Goal: Communication & Community: Answer question/provide support

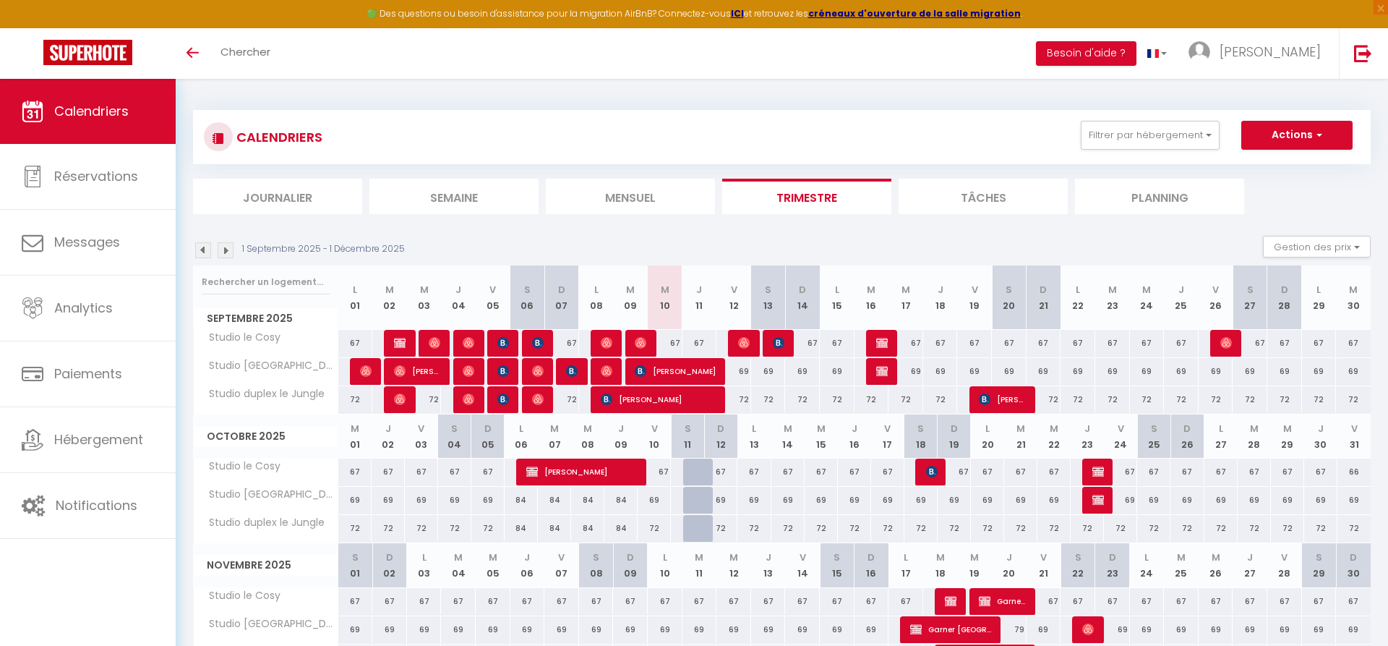
select select
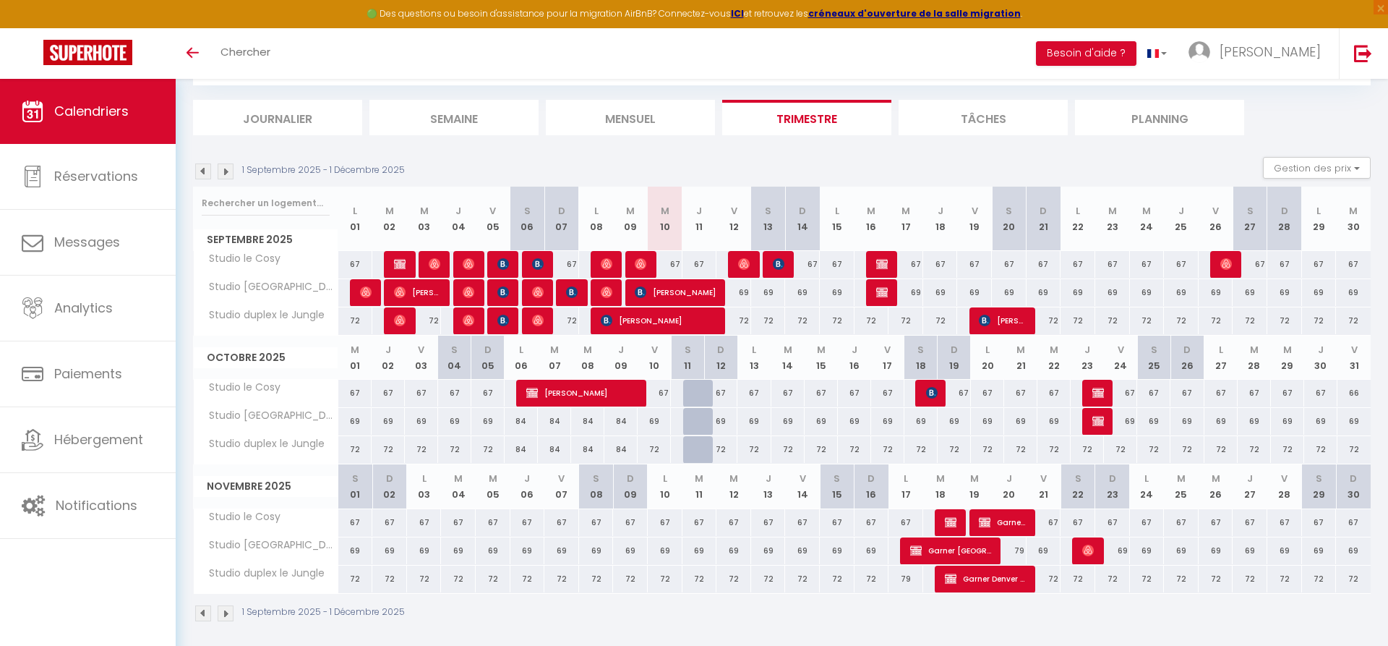
click at [641, 264] on img at bounding box center [641, 264] width 12 height 12
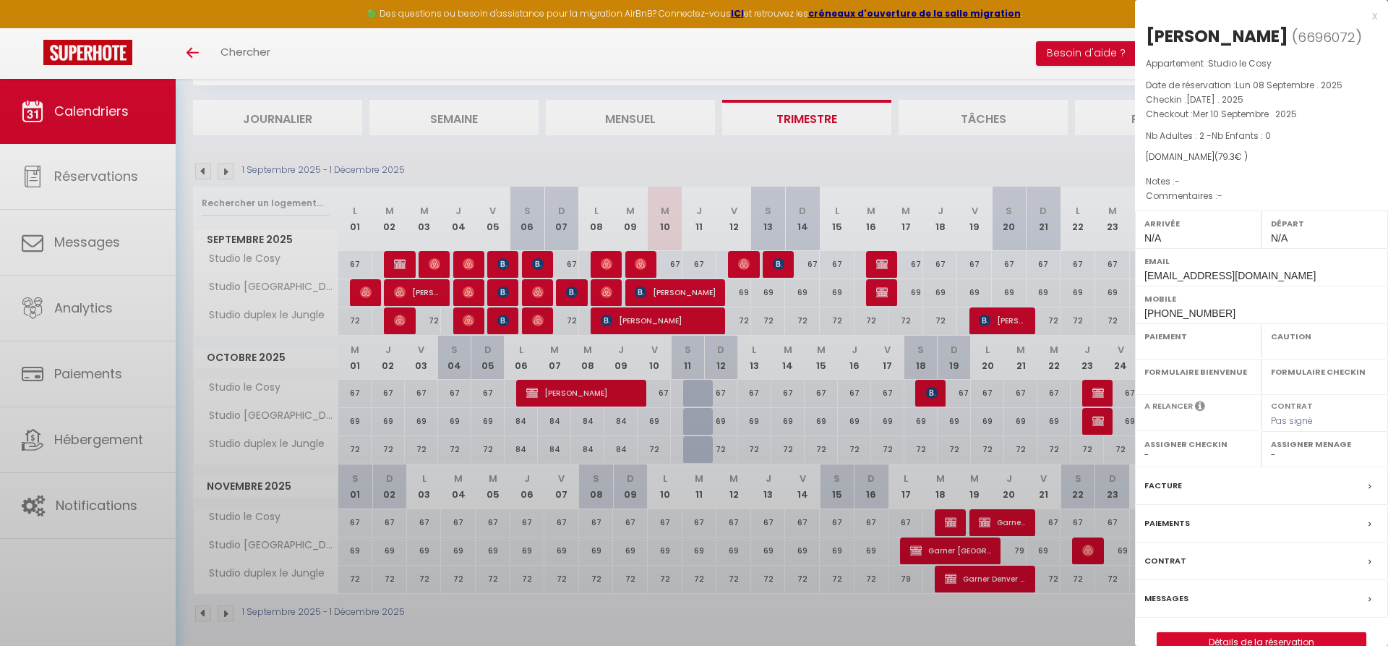
select select "OK"
select select "0"
select select "1"
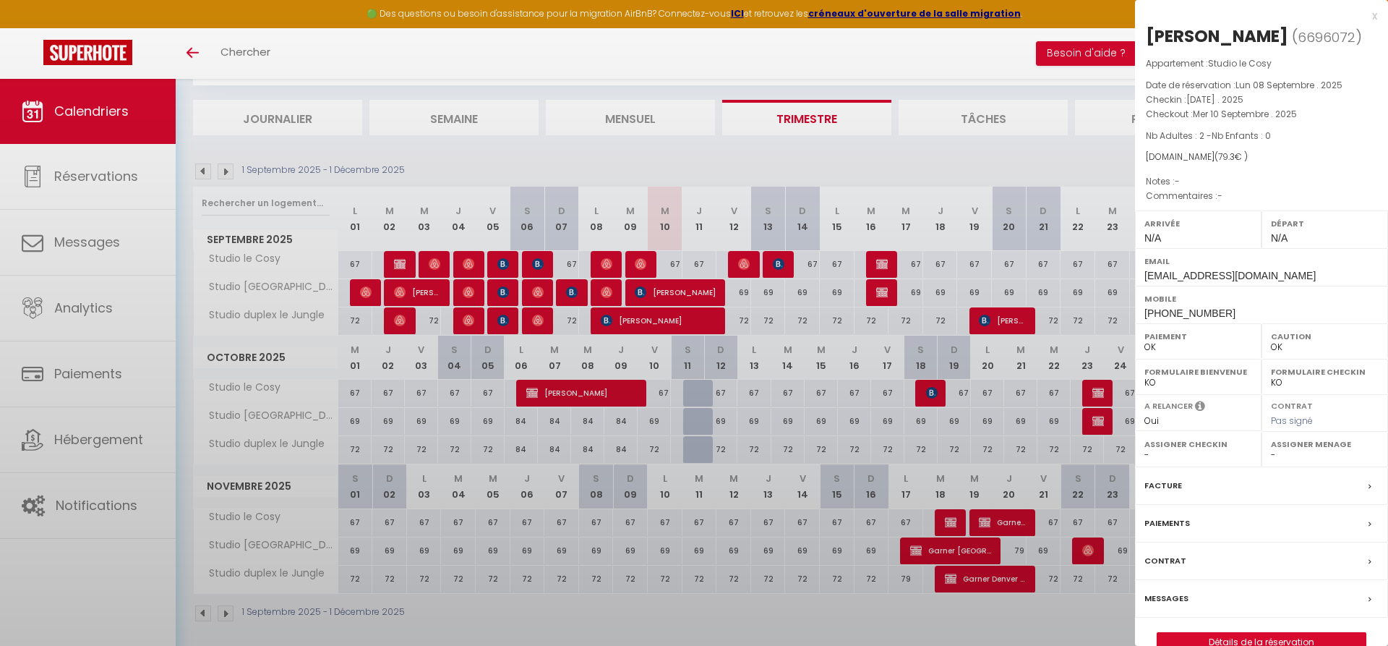
select select
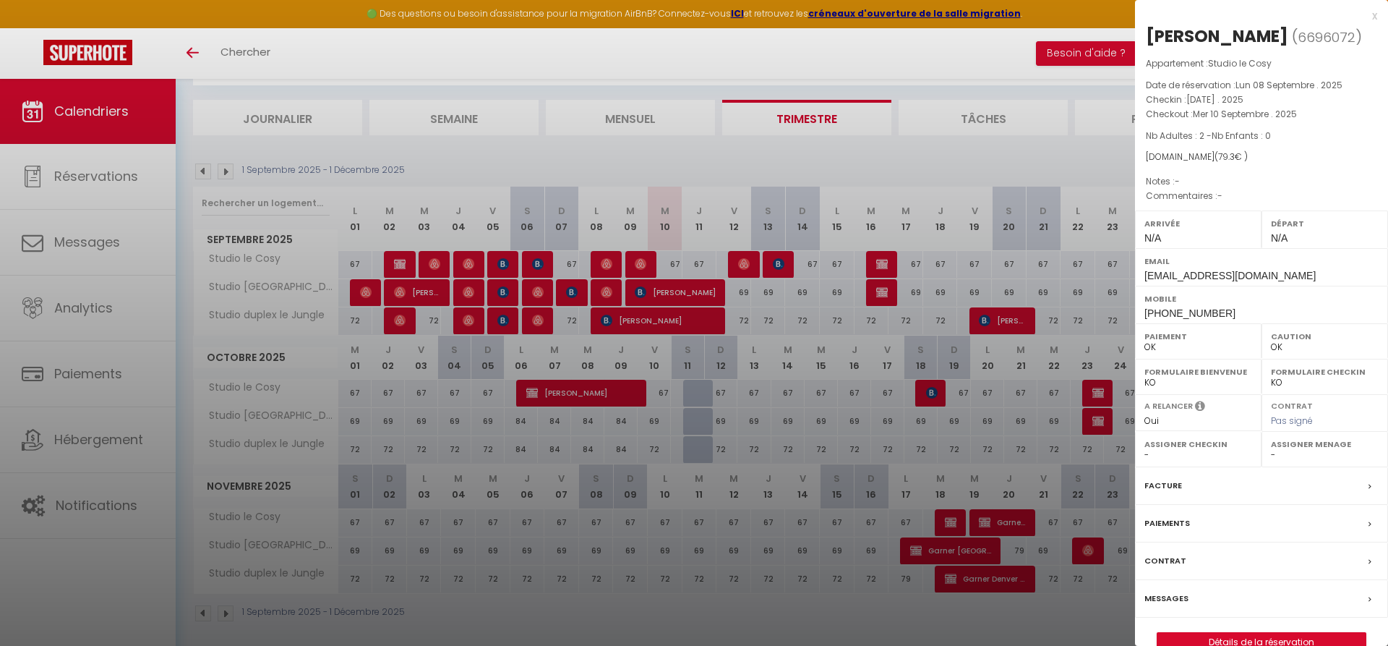
click at [1176, 595] on label "Messages" at bounding box center [1166, 598] width 44 height 15
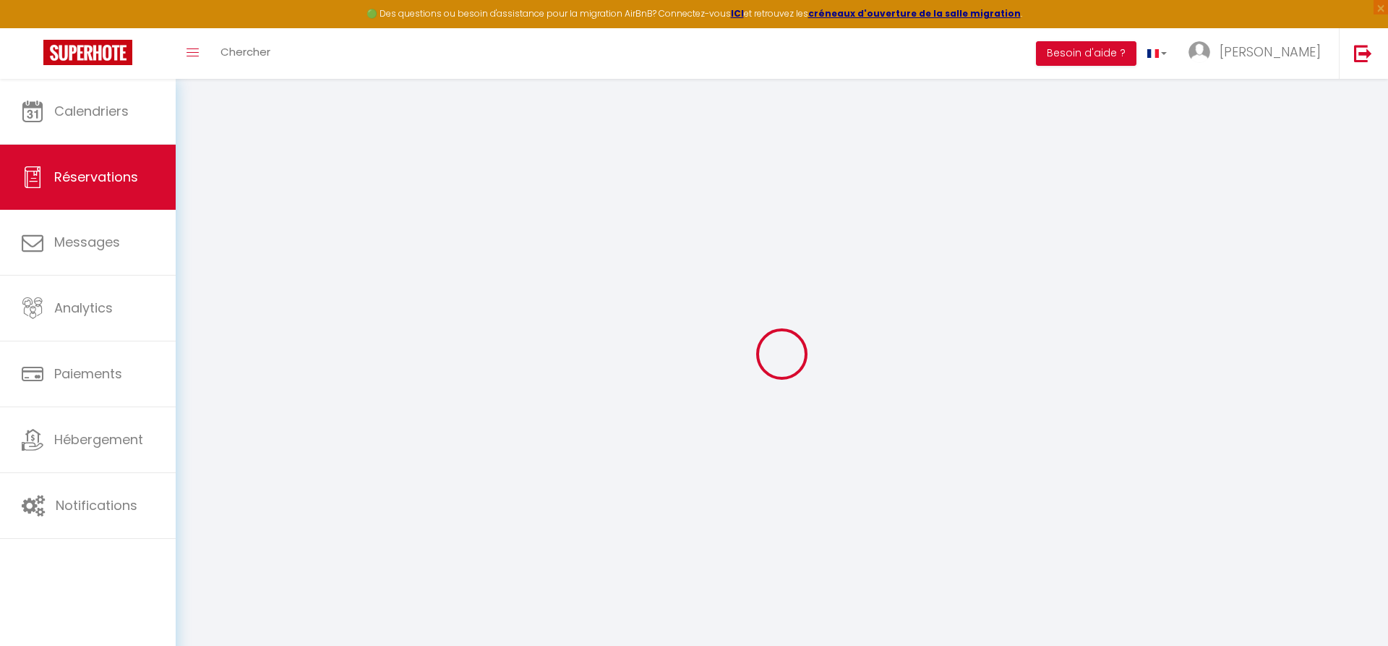
select select
checkbox input "false"
select select
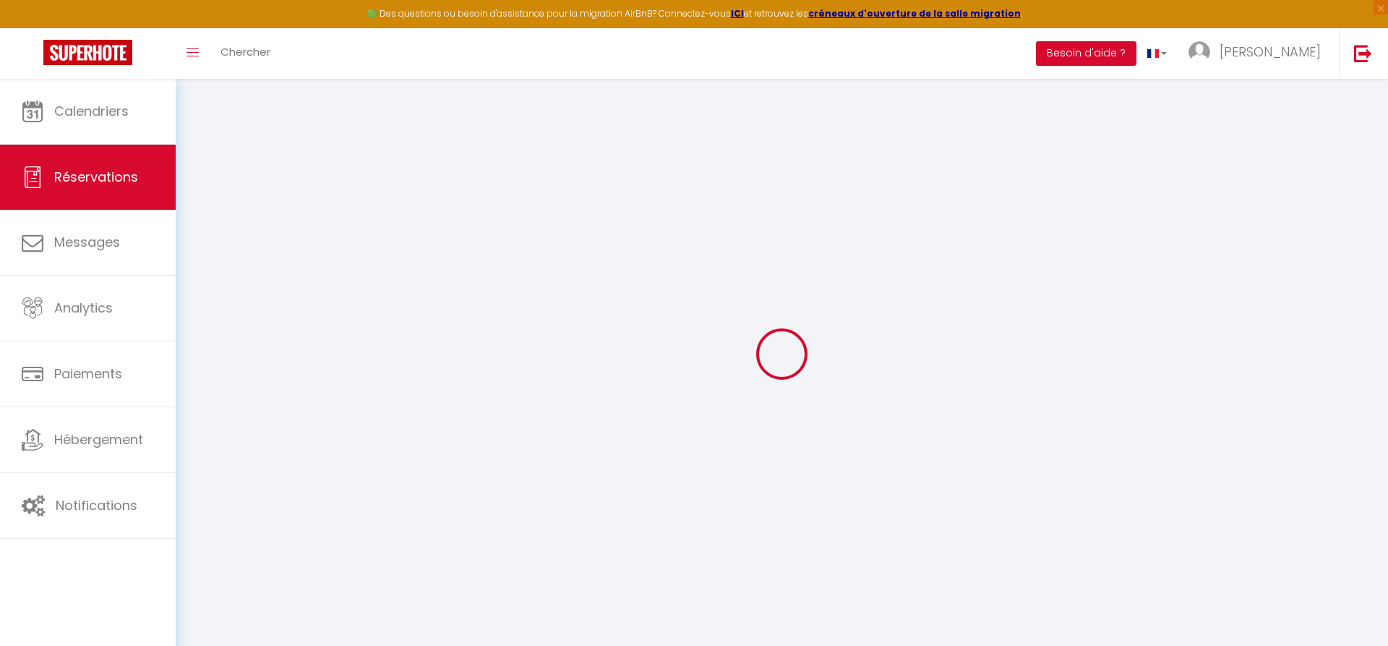
select select
checkbox input "false"
select select
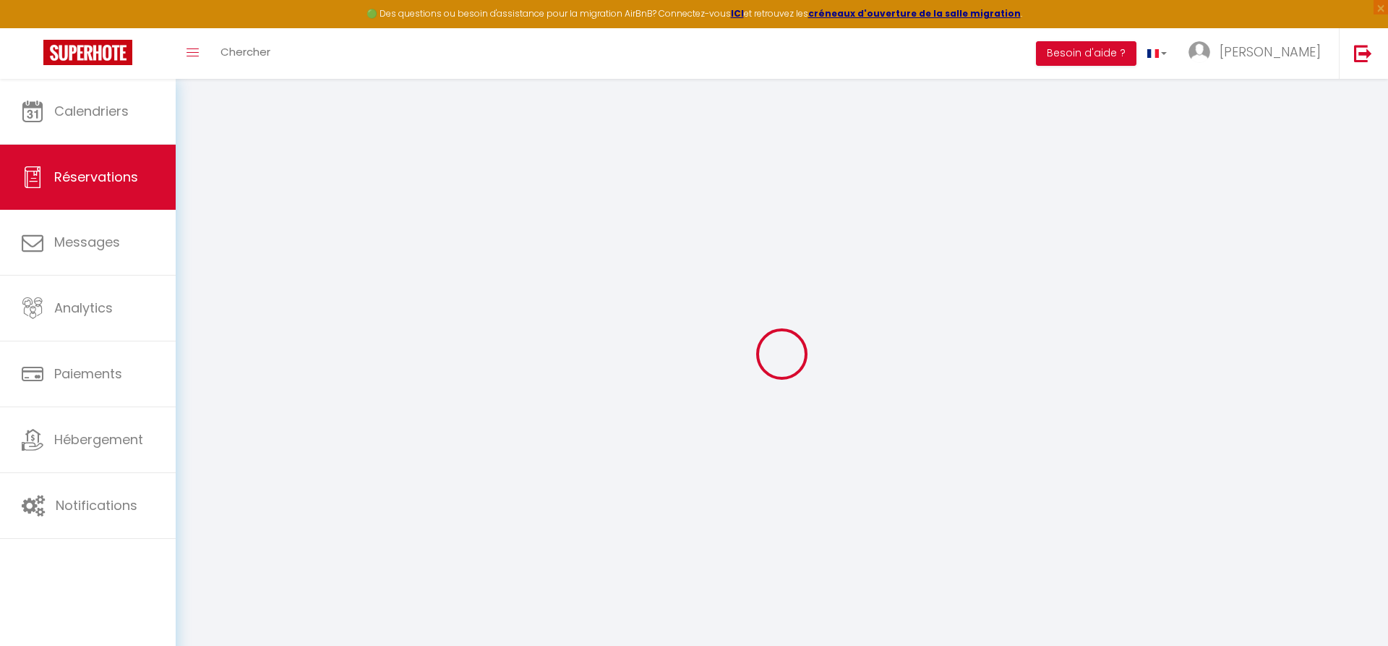
select select
checkbox input "false"
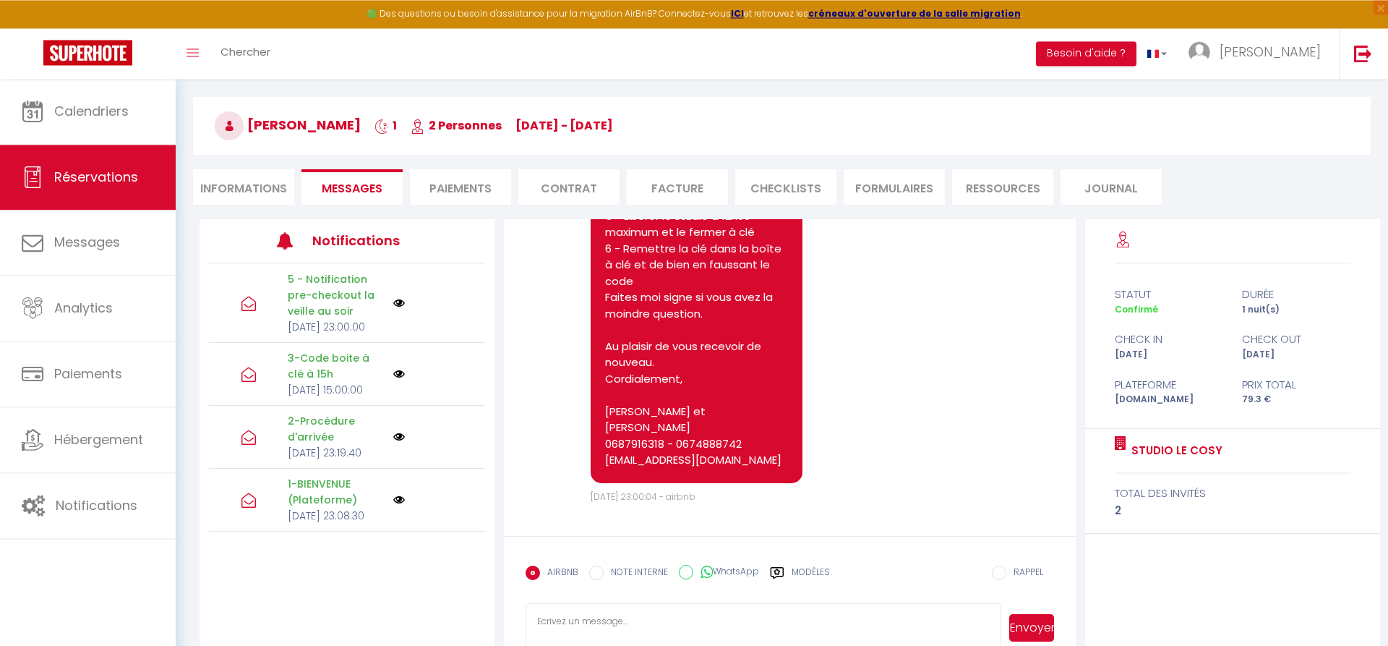
scroll to position [84, 0]
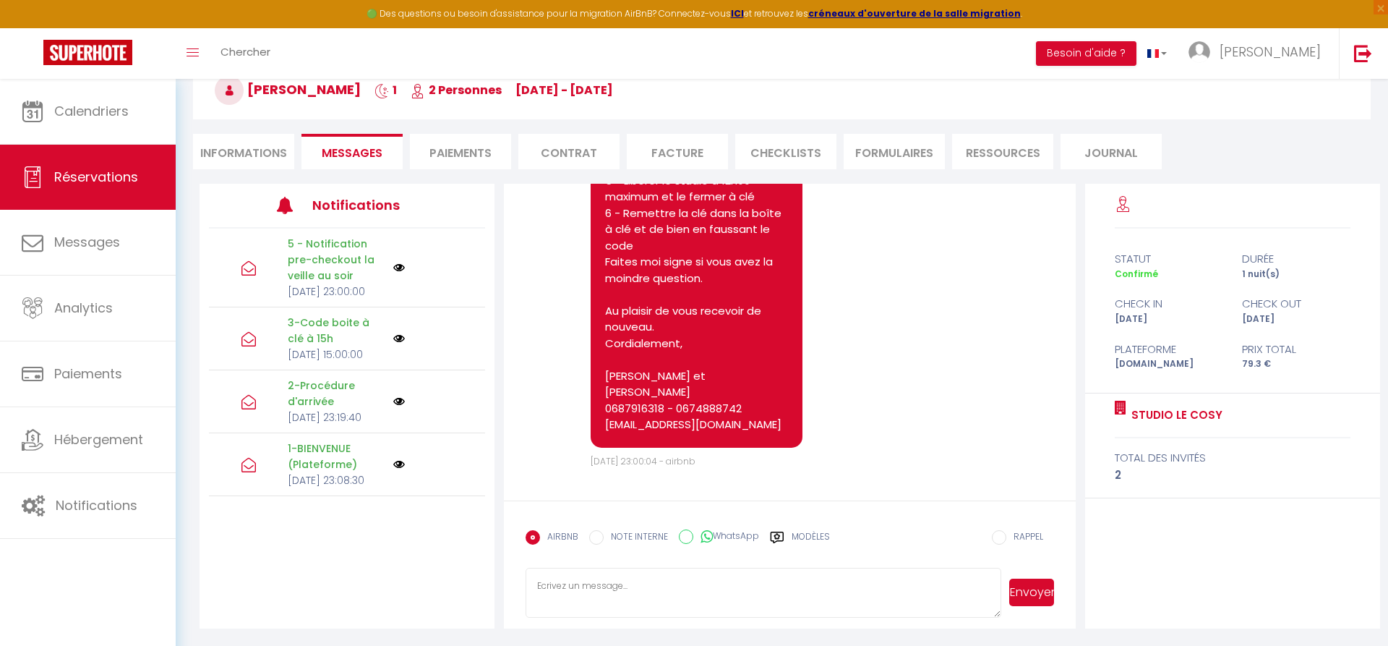
click at [547, 583] on textarea at bounding box center [763, 593] width 475 height 51
click at [601, 602] on textarea "Bonjour, j'espère que vous avez passé un bon séjour. sachez que vous avez oubli…" at bounding box center [763, 593] width 475 height 51
click at [678, 609] on textarea "Bonjour, j'espère que vous avez passé un bon séjour. sachez que vous avez oubli…" at bounding box center [763, 593] width 475 height 51
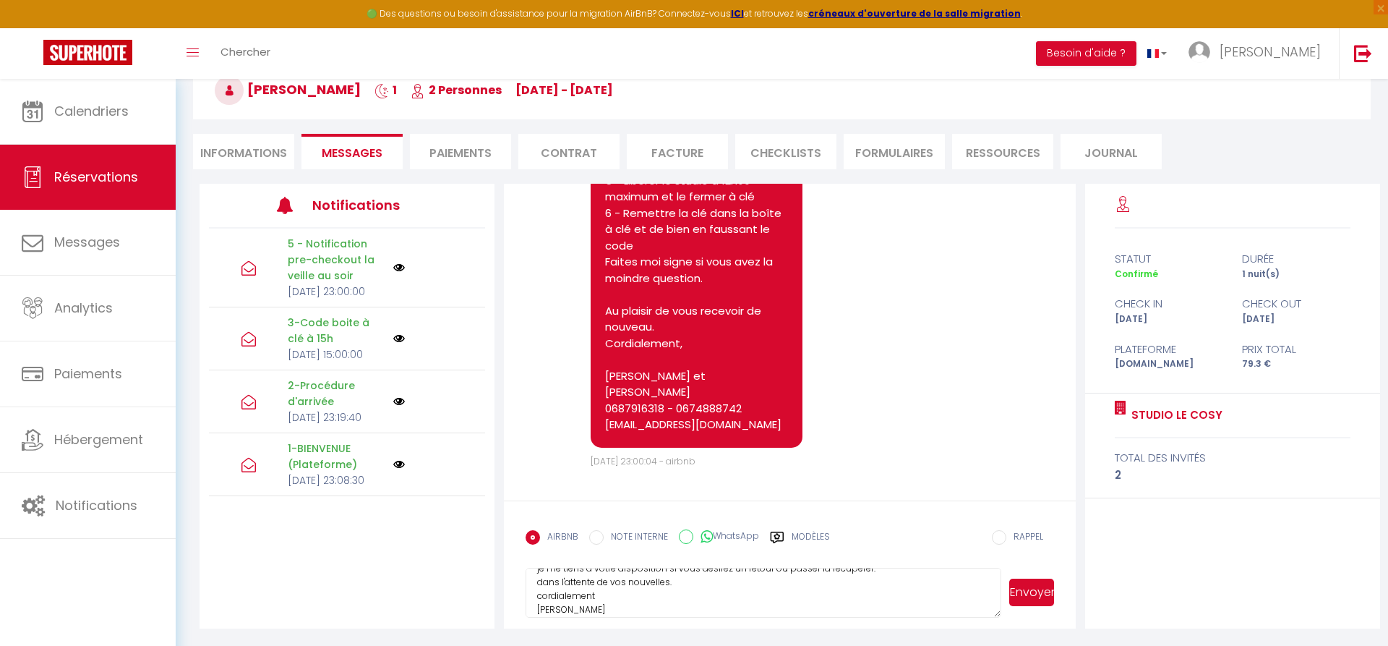
click at [539, 608] on textarea "Bonjour, j'espère que vous avez passé un bon séjour. sachez que vous avez oubli…" at bounding box center [763, 593] width 475 height 51
type textarea "Bonjour, j'espère que vous avez passé un bon séjour. sachez que vous avez oubli…"
click at [1024, 598] on button "Envoyer" at bounding box center [1031, 591] width 45 height 27
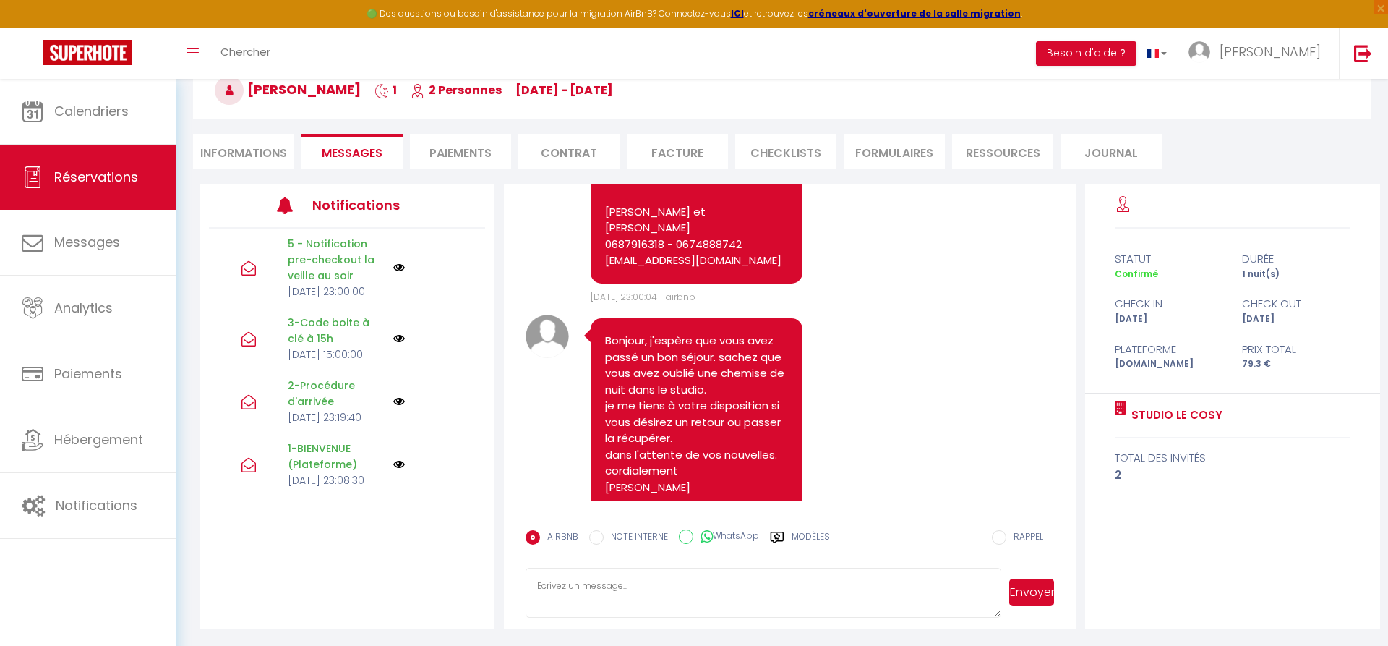
scroll to position [2720, 0]
